Goal: Task Accomplishment & Management: Use online tool/utility

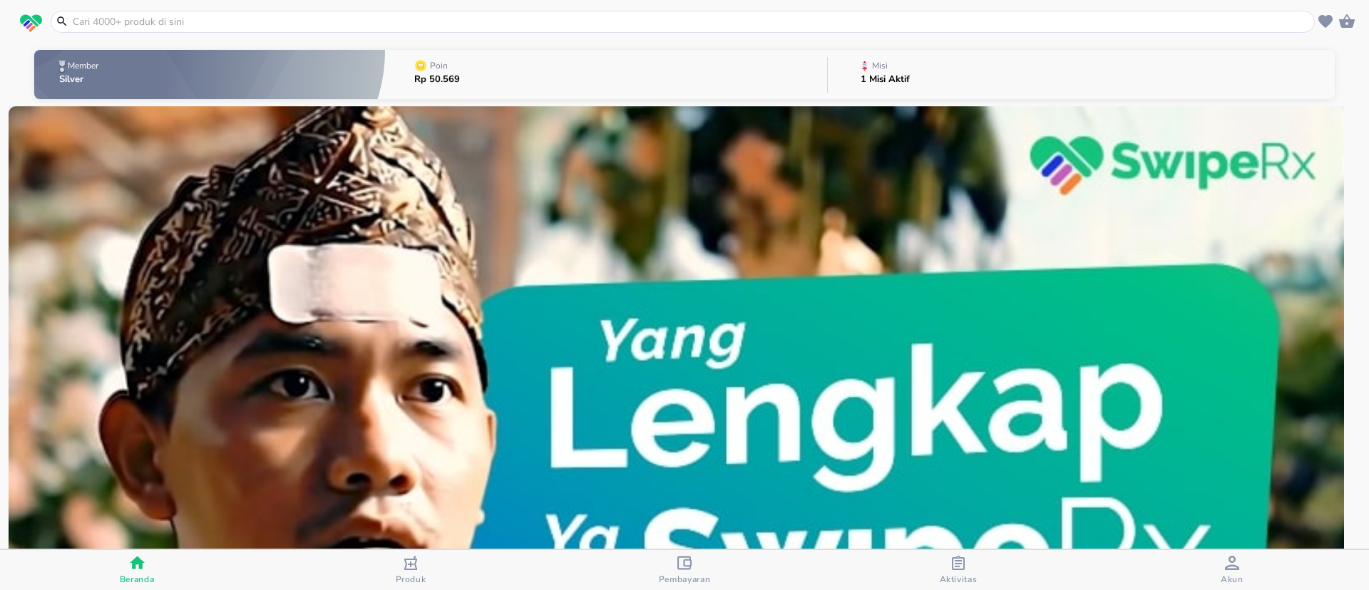
click at [982, 73] on button "Misi 1 Misi Aktif" at bounding box center [1081, 74] width 507 height 56
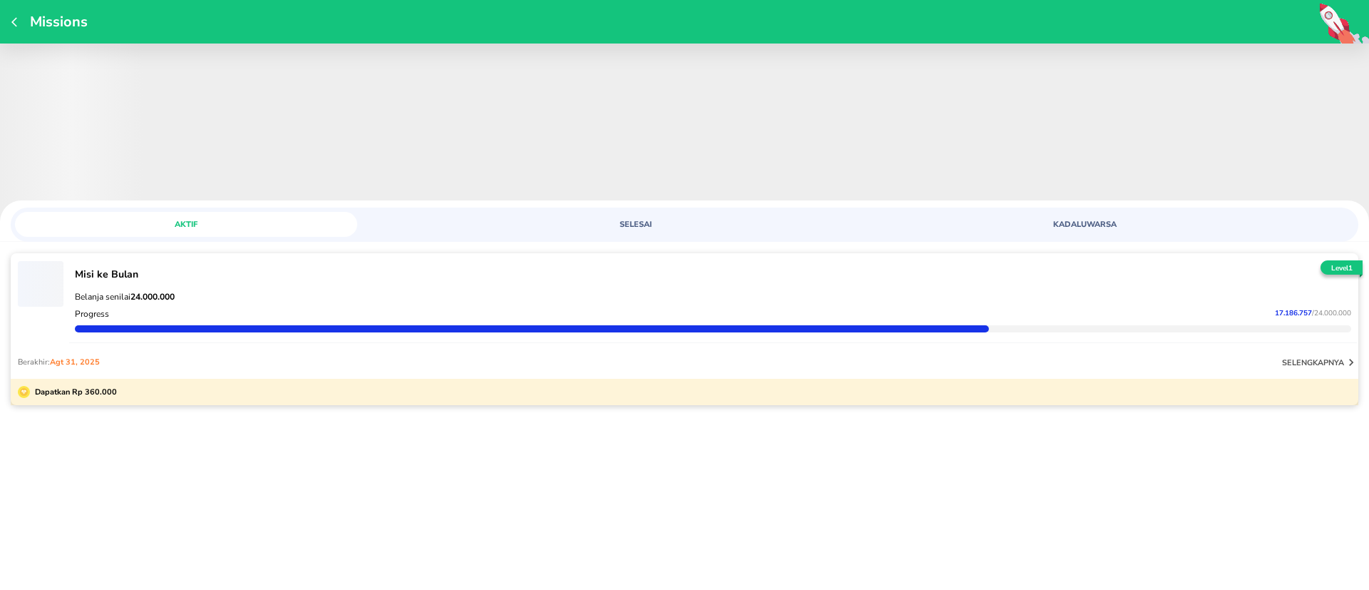
drag, startPoint x: 1306, startPoint y: 516, endPoint x: 1206, endPoint y: 508, distance: 100.2
click at [1306, 516] on div "Missions ‌ AKTIF SELESAI KADALUWARSA ‌ Misi ke Bulan Belanja senilai 24.000.000…" at bounding box center [684, 295] width 1369 height 590
